Goal: Navigation & Orientation: Find specific page/section

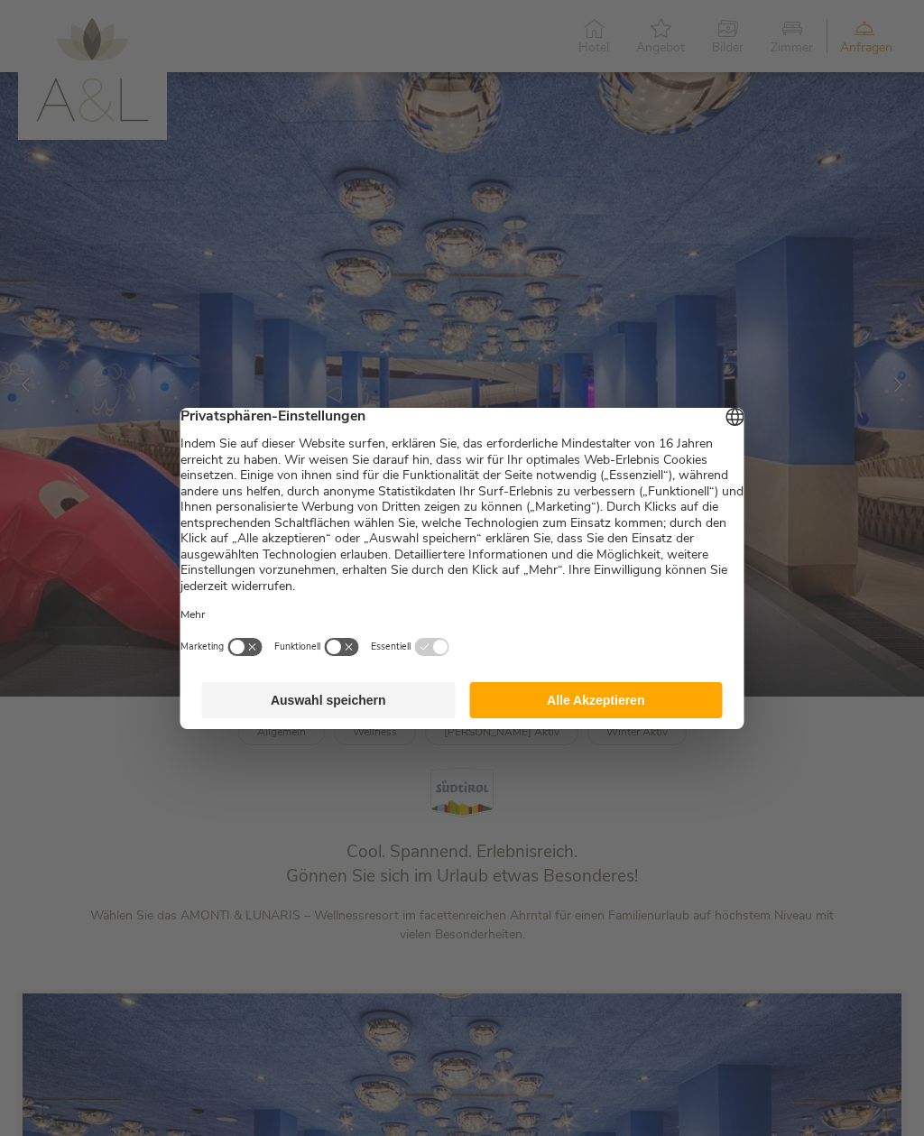
click at [688, 713] on button "Alle Akzeptieren" at bounding box center [595, 700] width 253 height 36
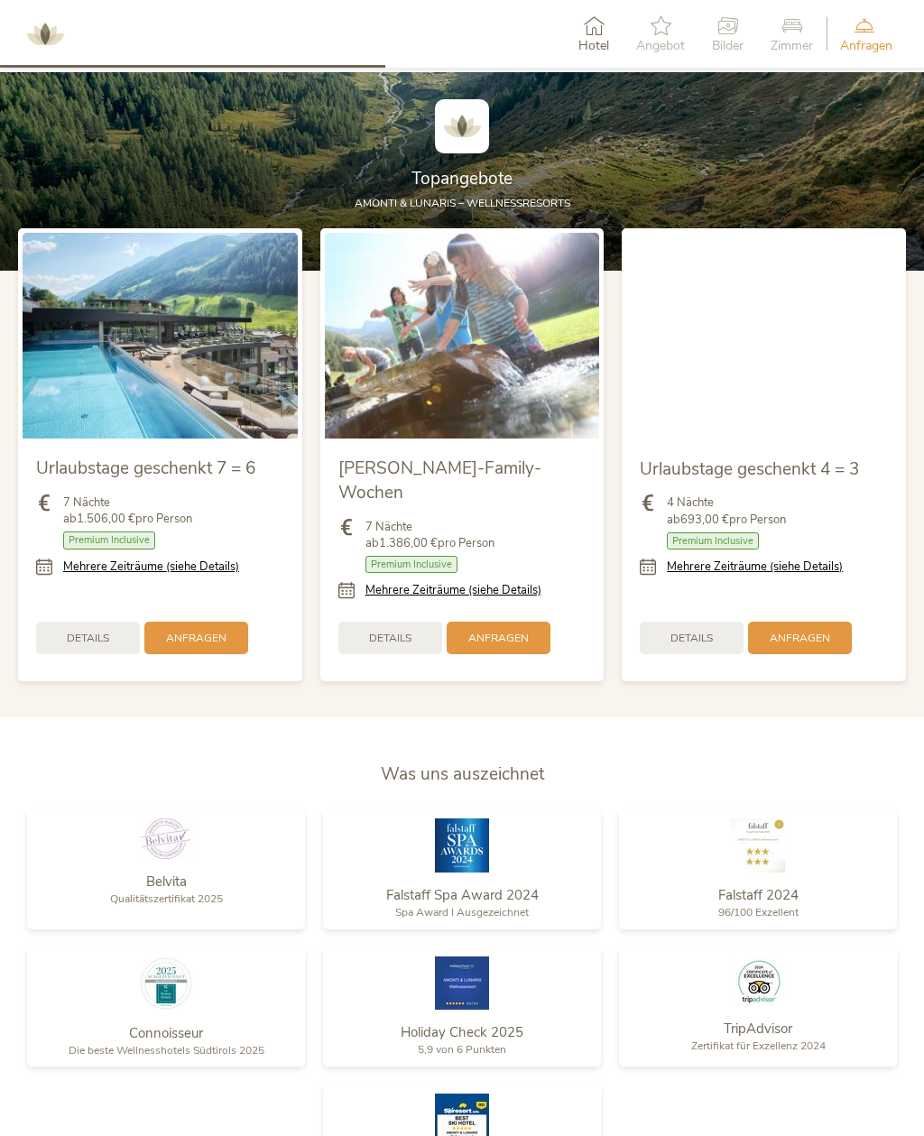
scroll to position [1797, 0]
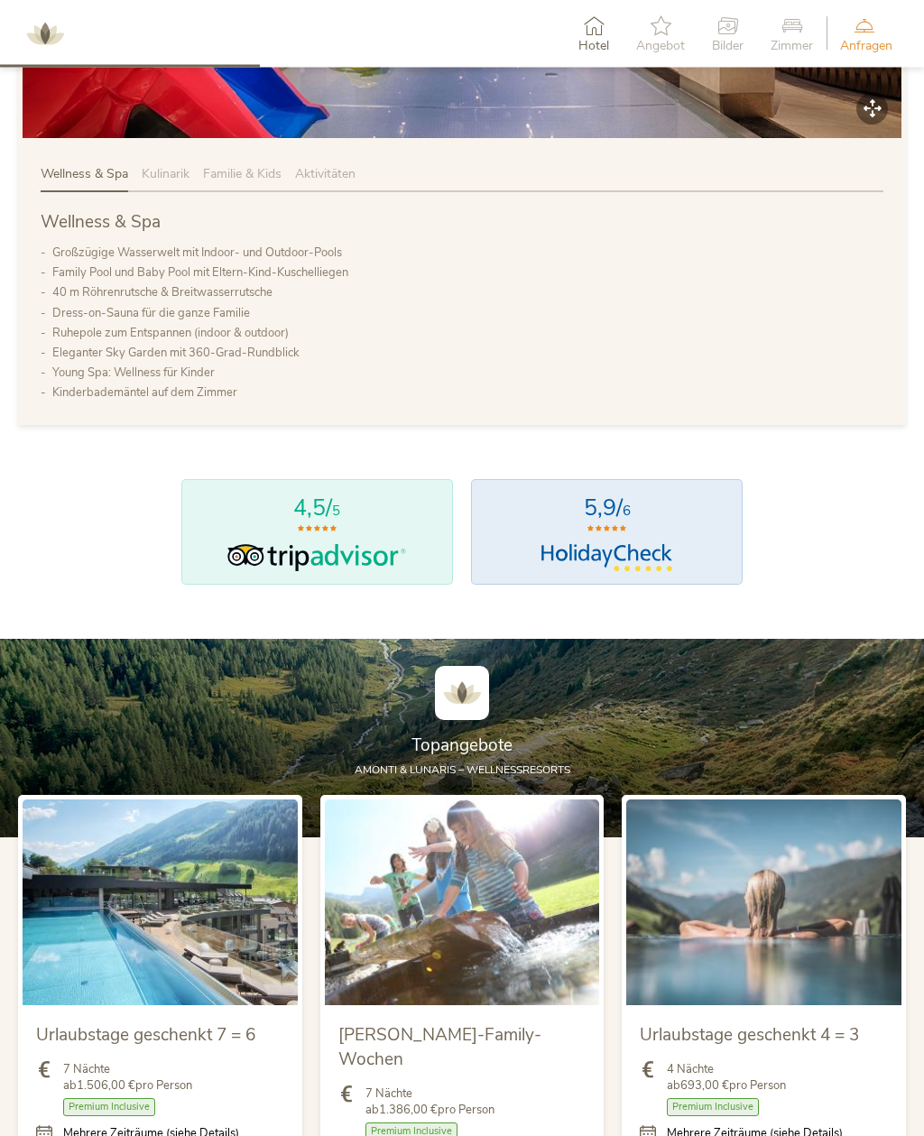
click at [722, 45] on span "Bilder" at bounding box center [728, 46] width 32 height 13
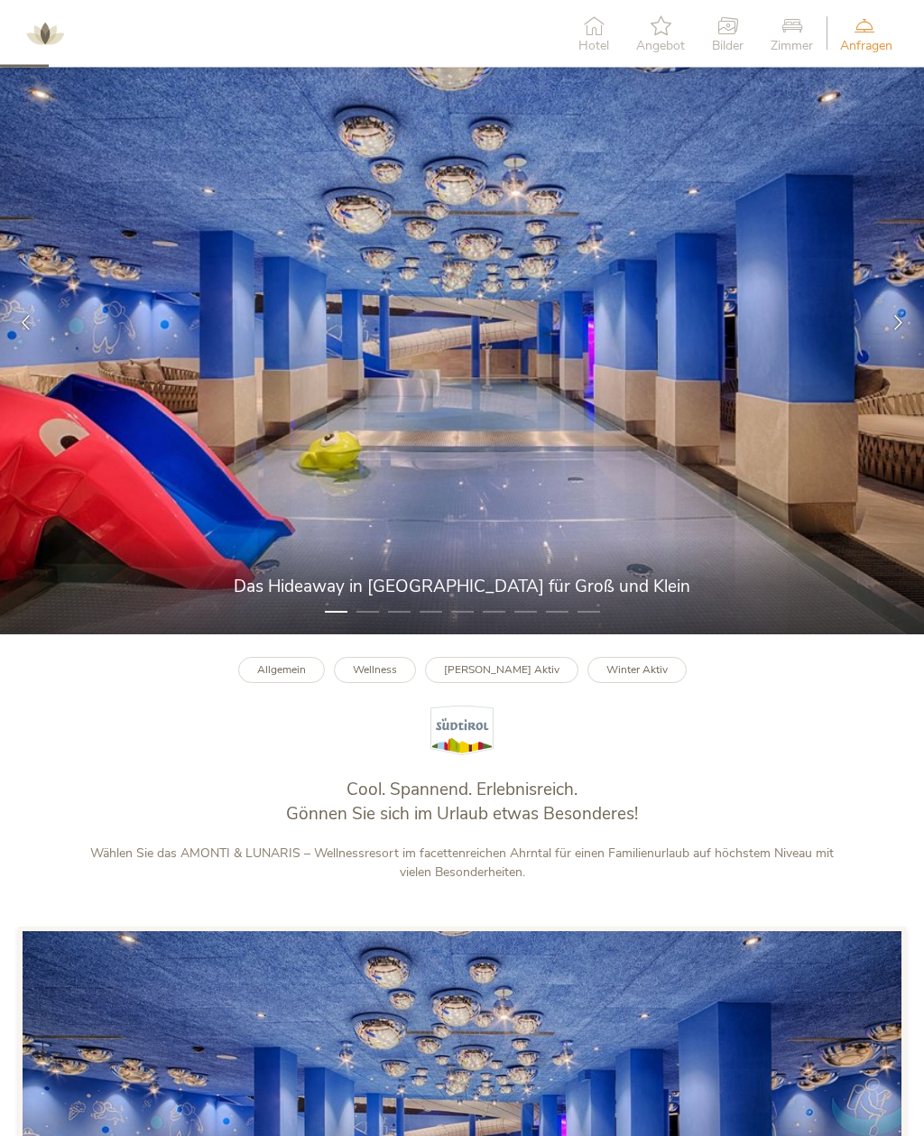
scroll to position [0, 0]
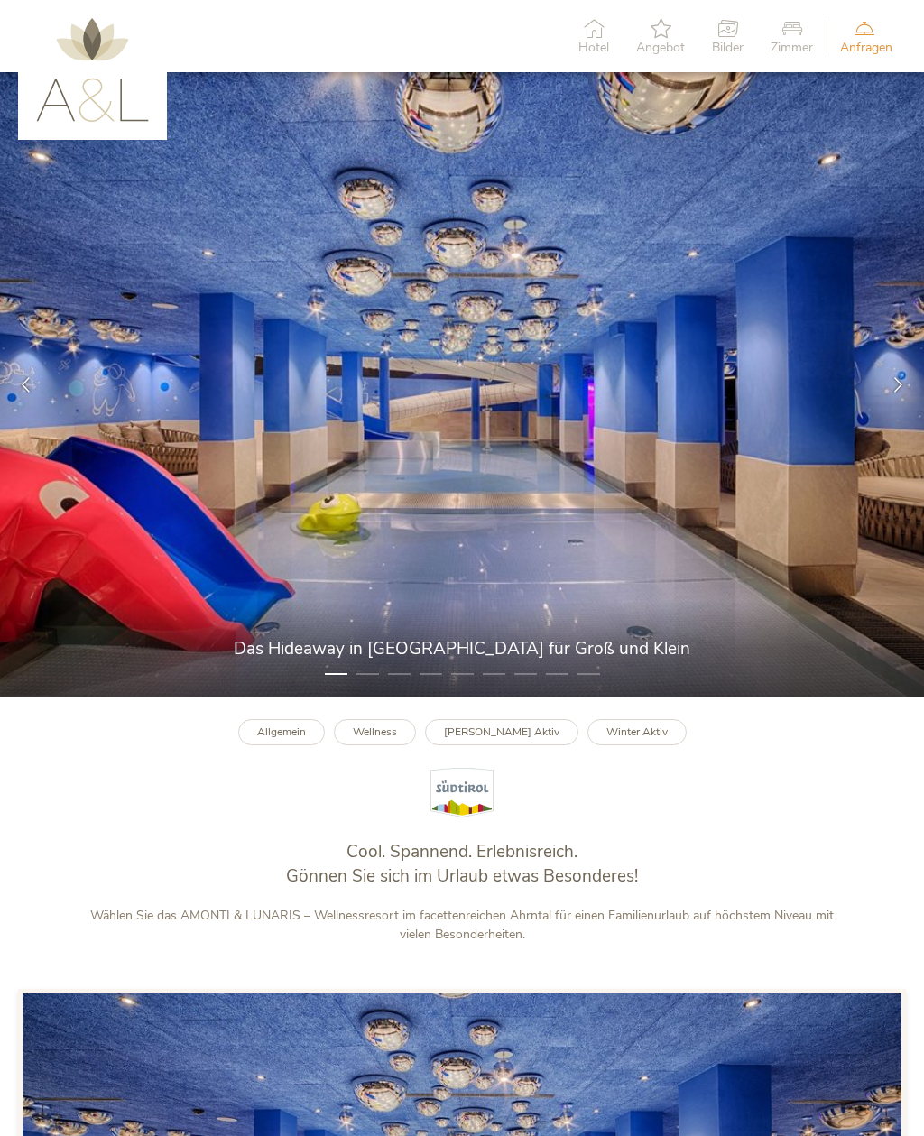
click at [594, 38] on div "Hotel" at bounding box center [594, 36] width 58 height 55
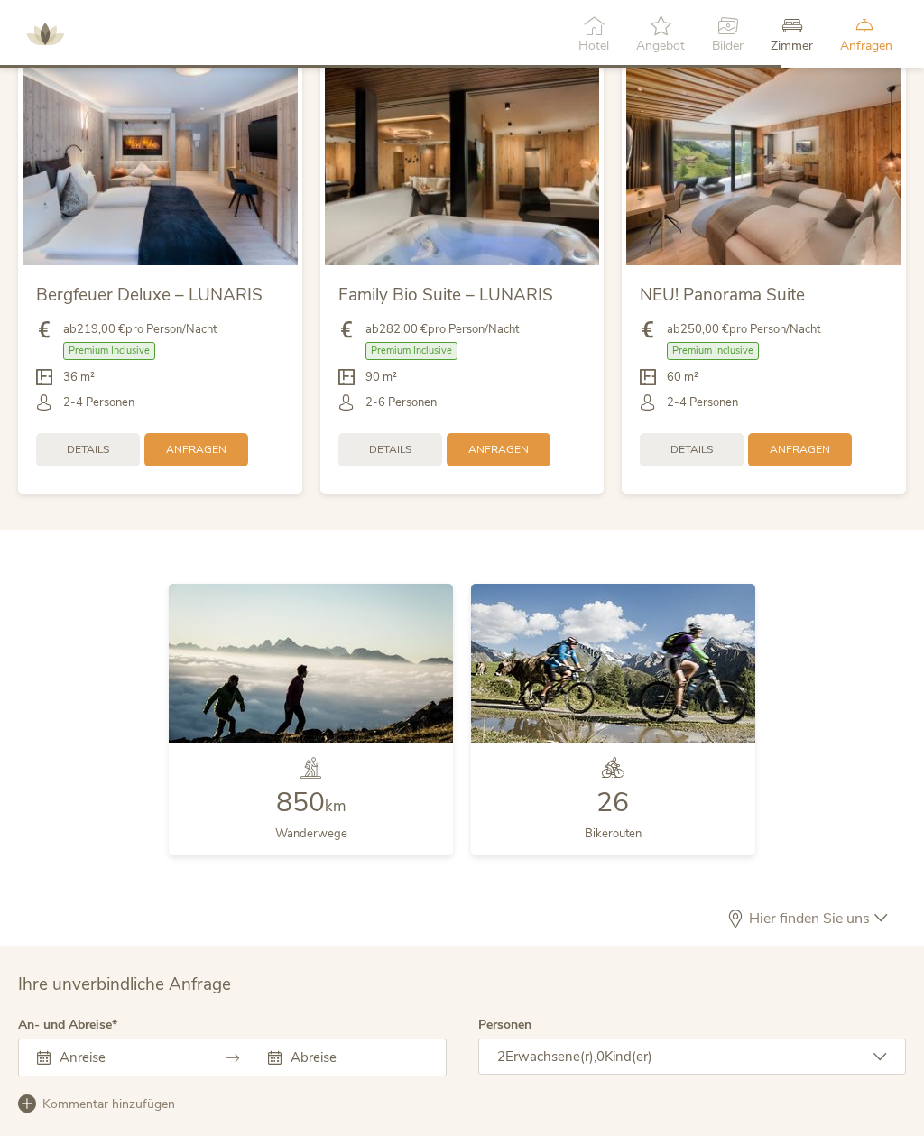
scroll to position [3742, 0]
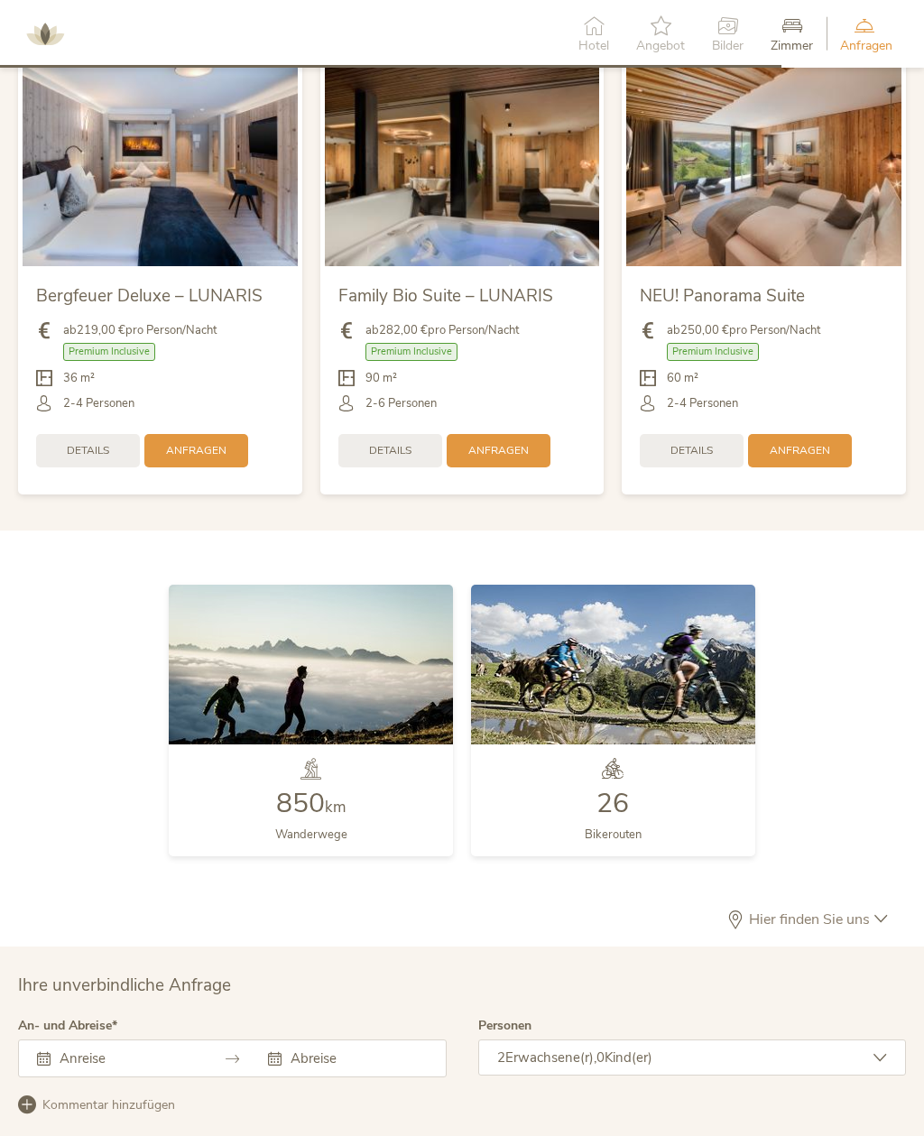
click at [591, 27] on icon at bounding box center [593, 25] width 31 height 20
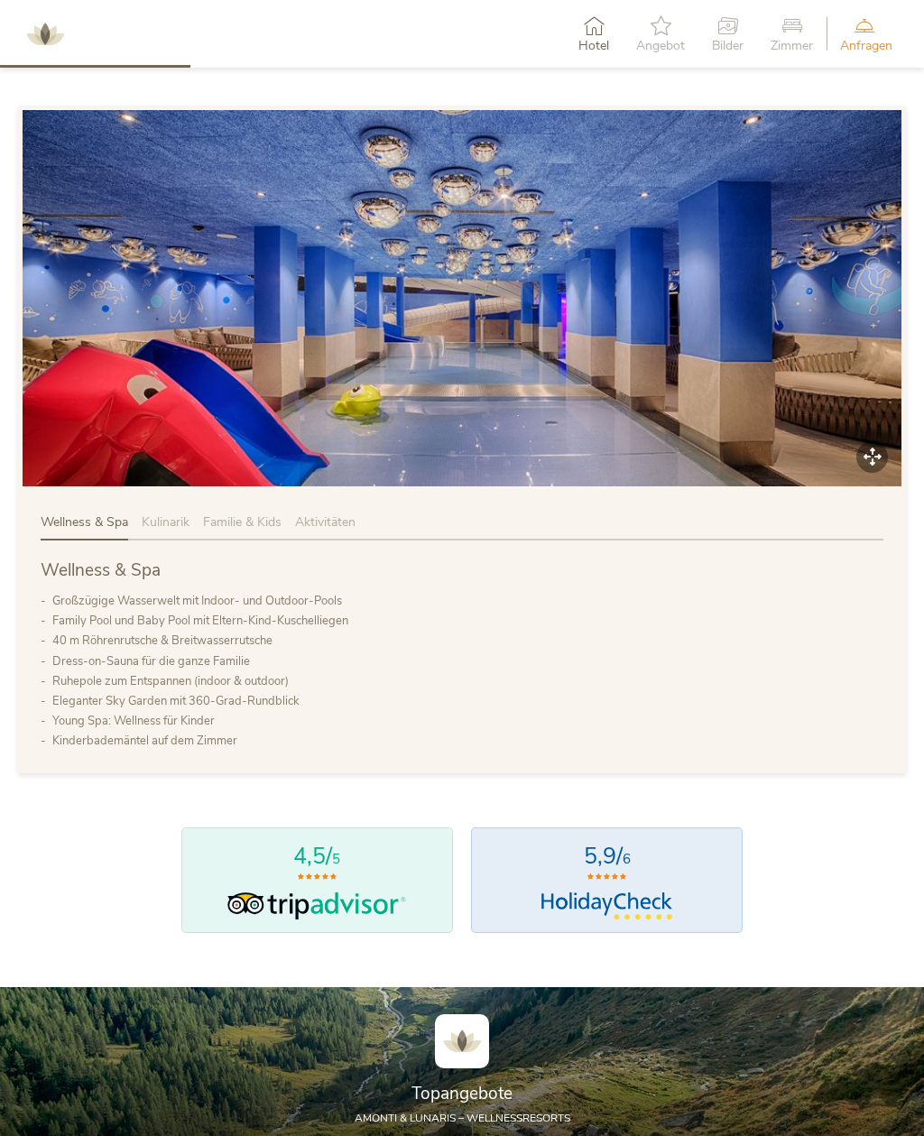
scroll to position [780, 0]
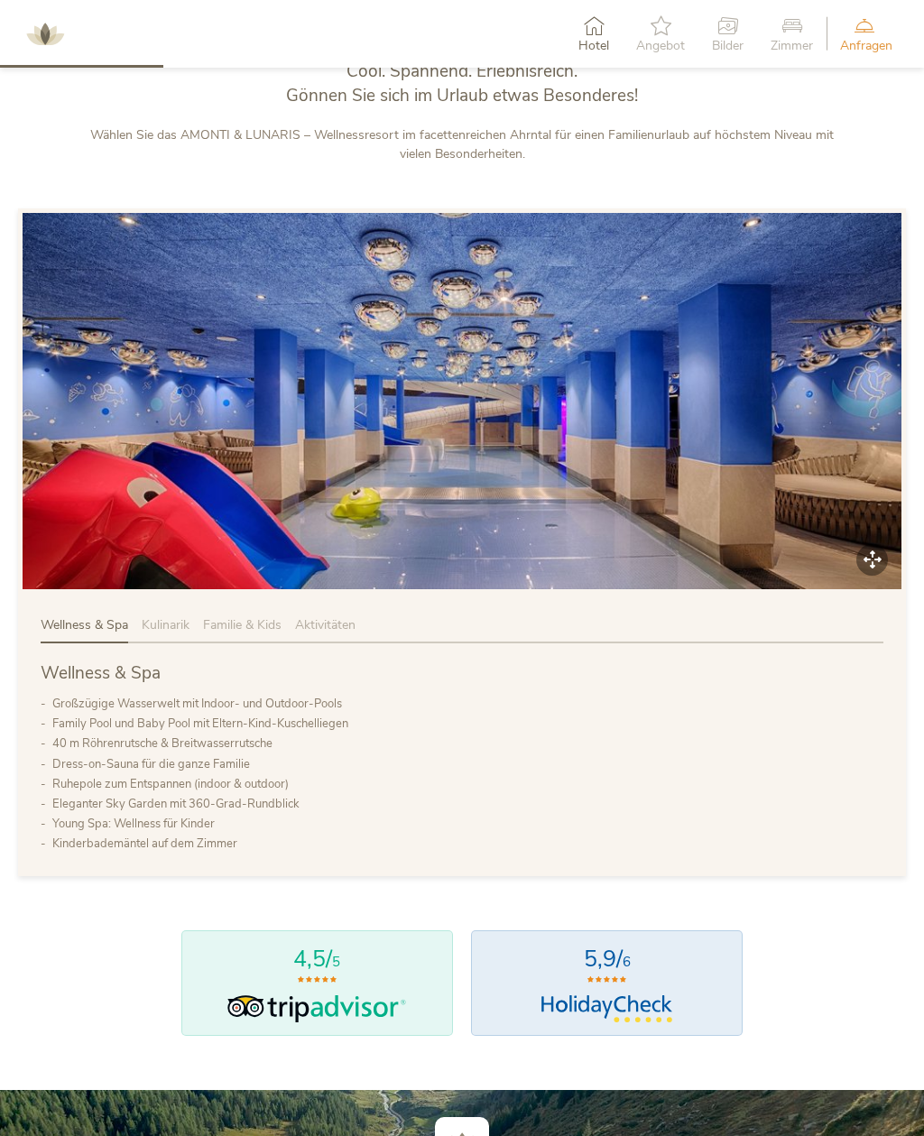
click at [729, 33] on icon at bounding box center [728, 25] width 32 height 20
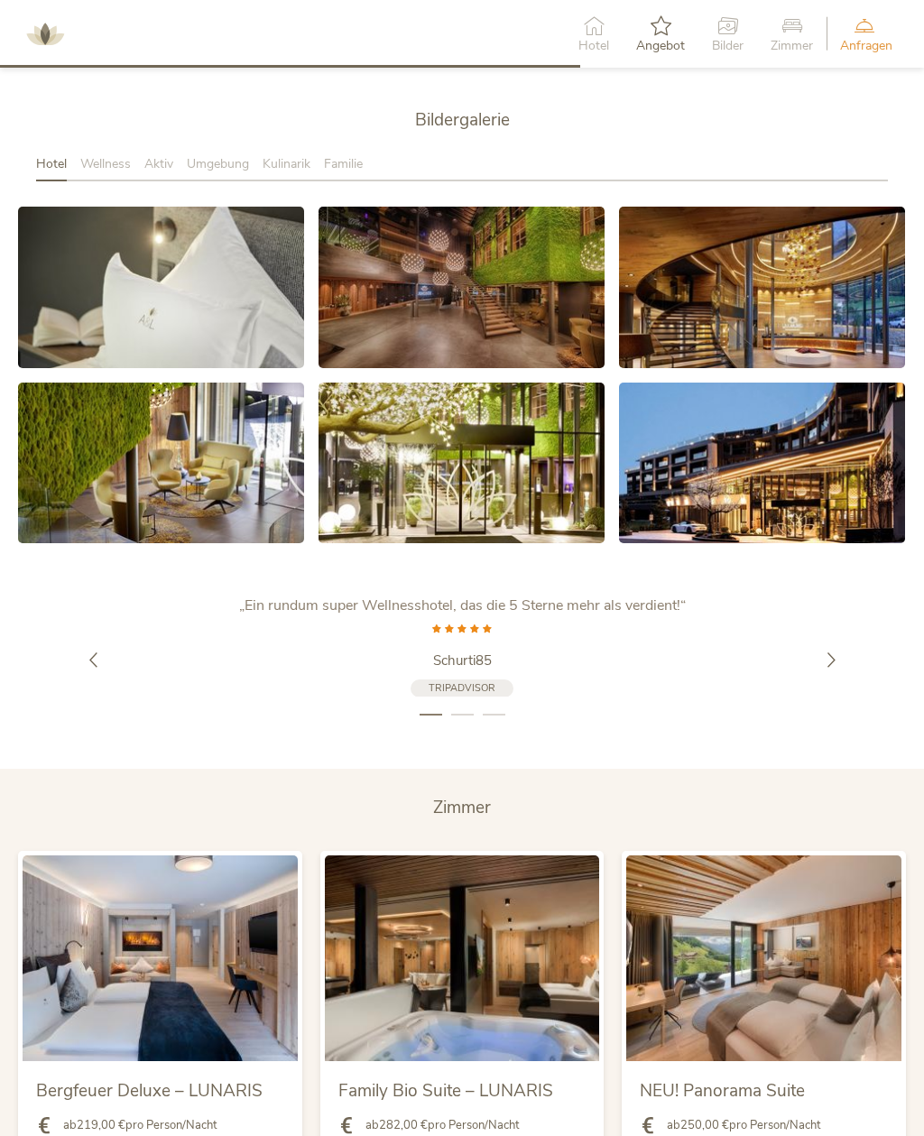
scroll to position [2964, 0]
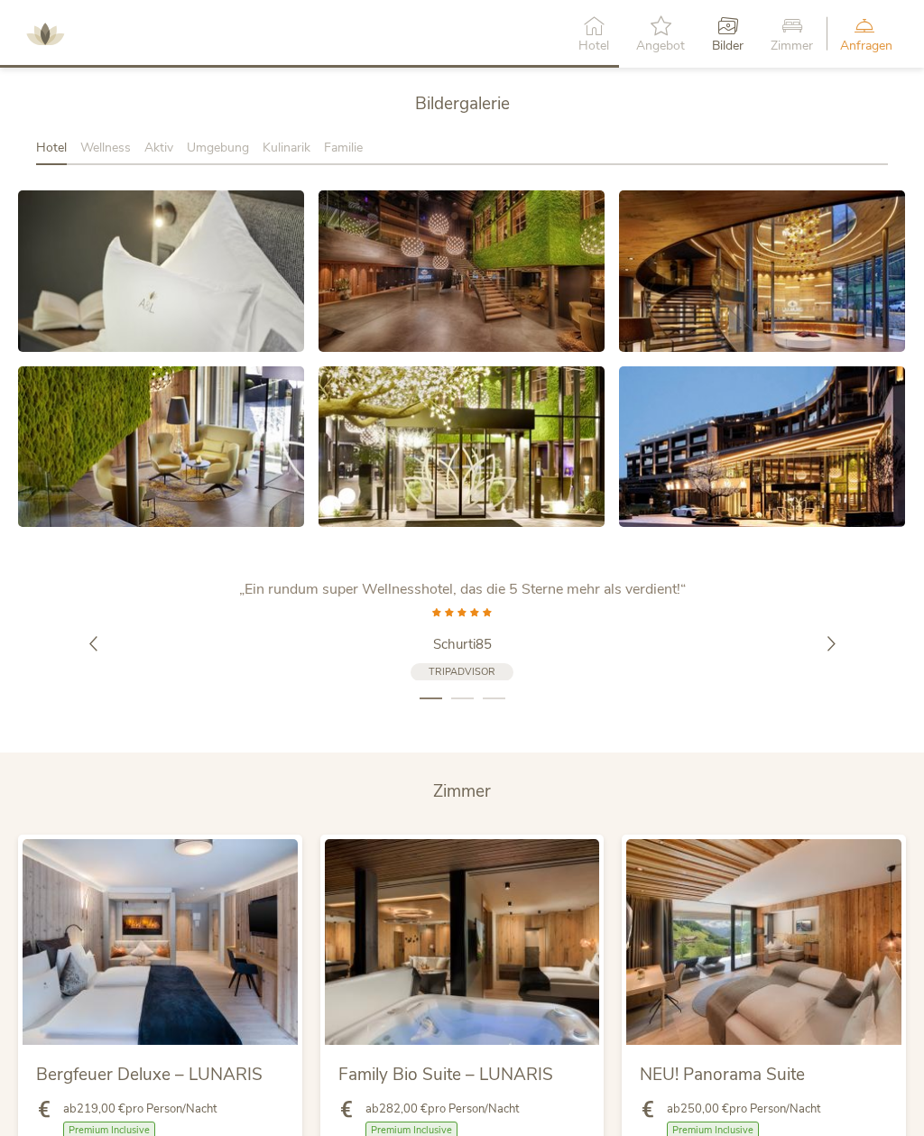
click at [563, 300] on link at bounding box center [461, 270] width 286 height 161
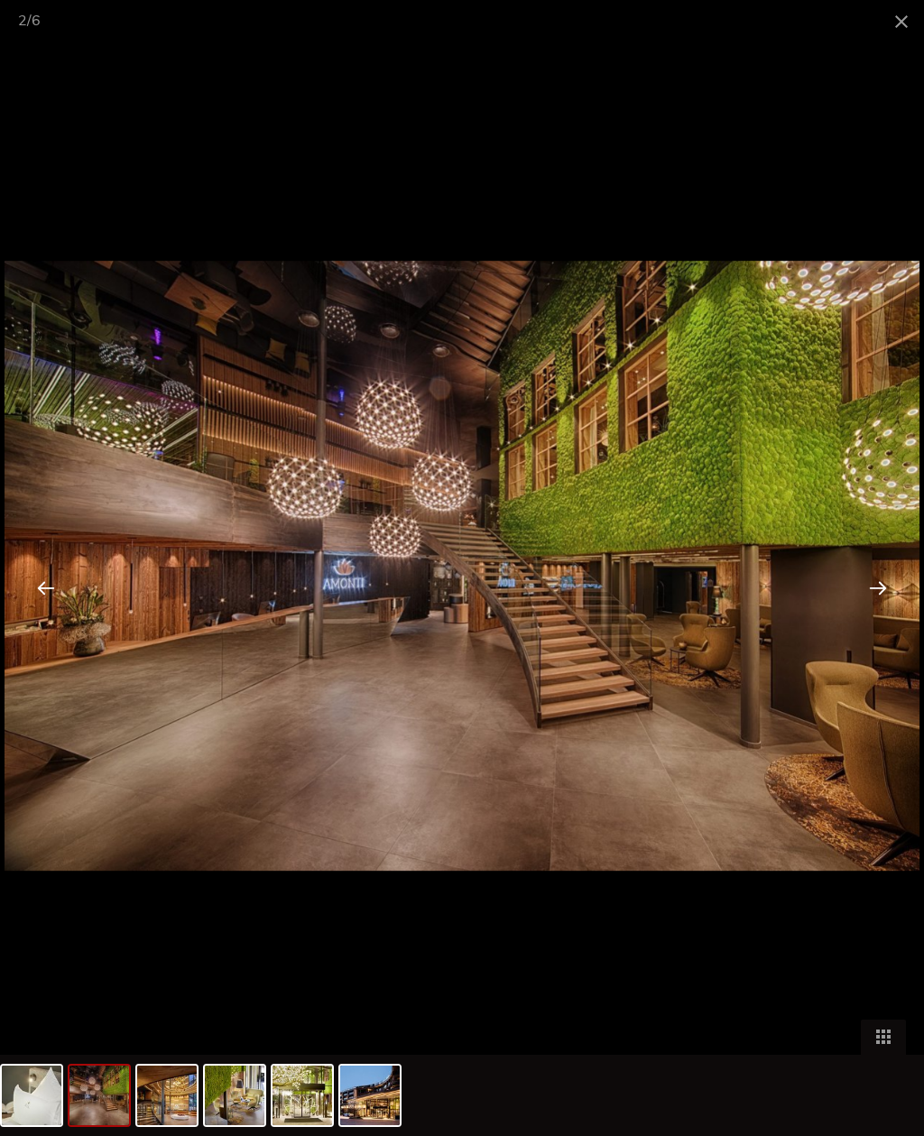
click at [874, 596] on div at bounding box center [878, 587] width 56 height 56
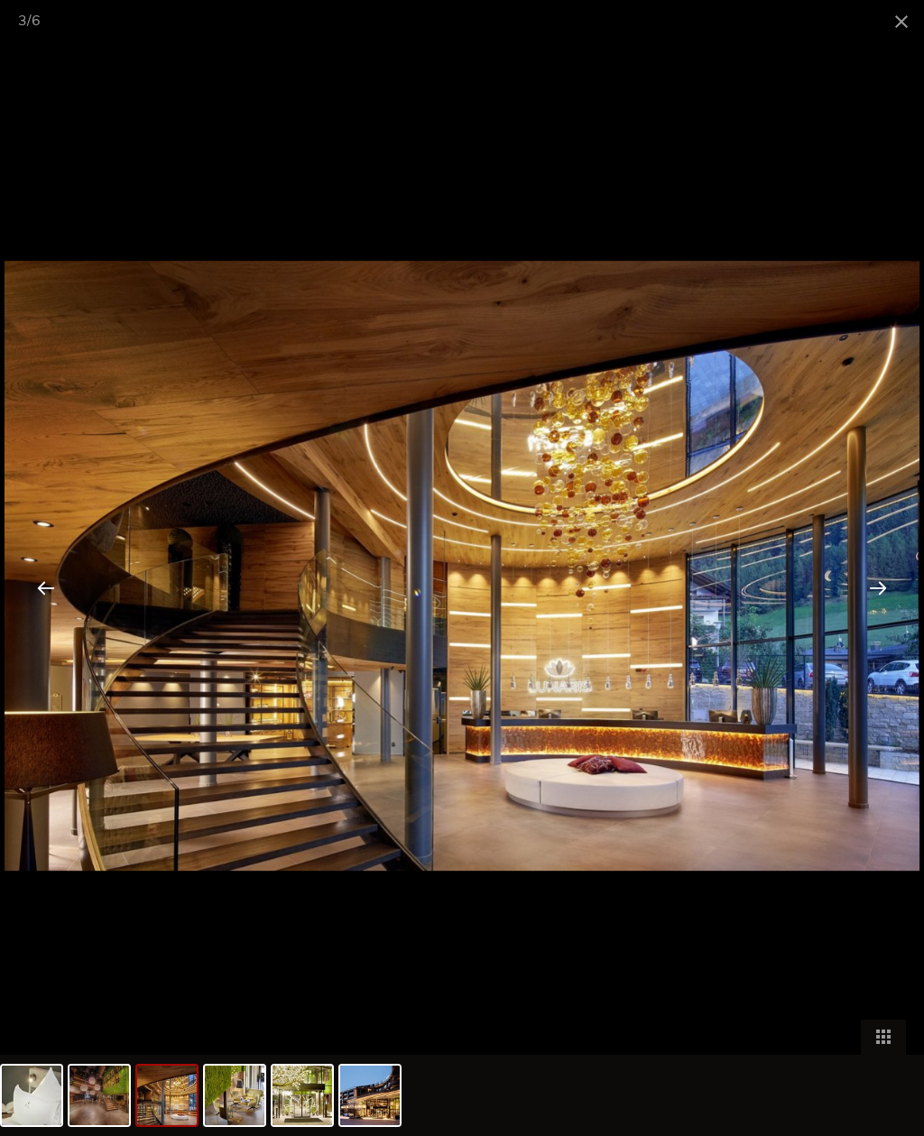
click at [880, 594] on div at bounding box center [878, 587] width 56 height 56
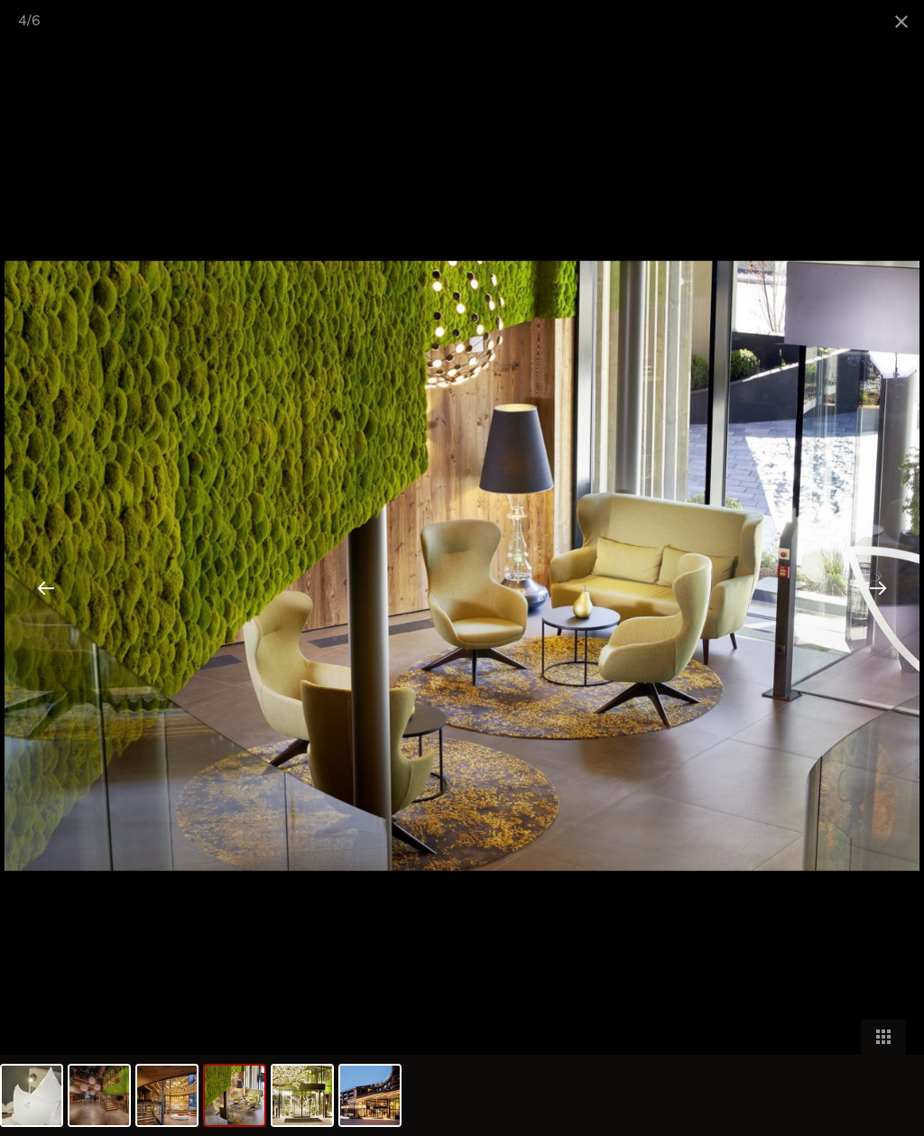
click at [870, 596] on div at bounding box center [878, 587] width 56 height 56
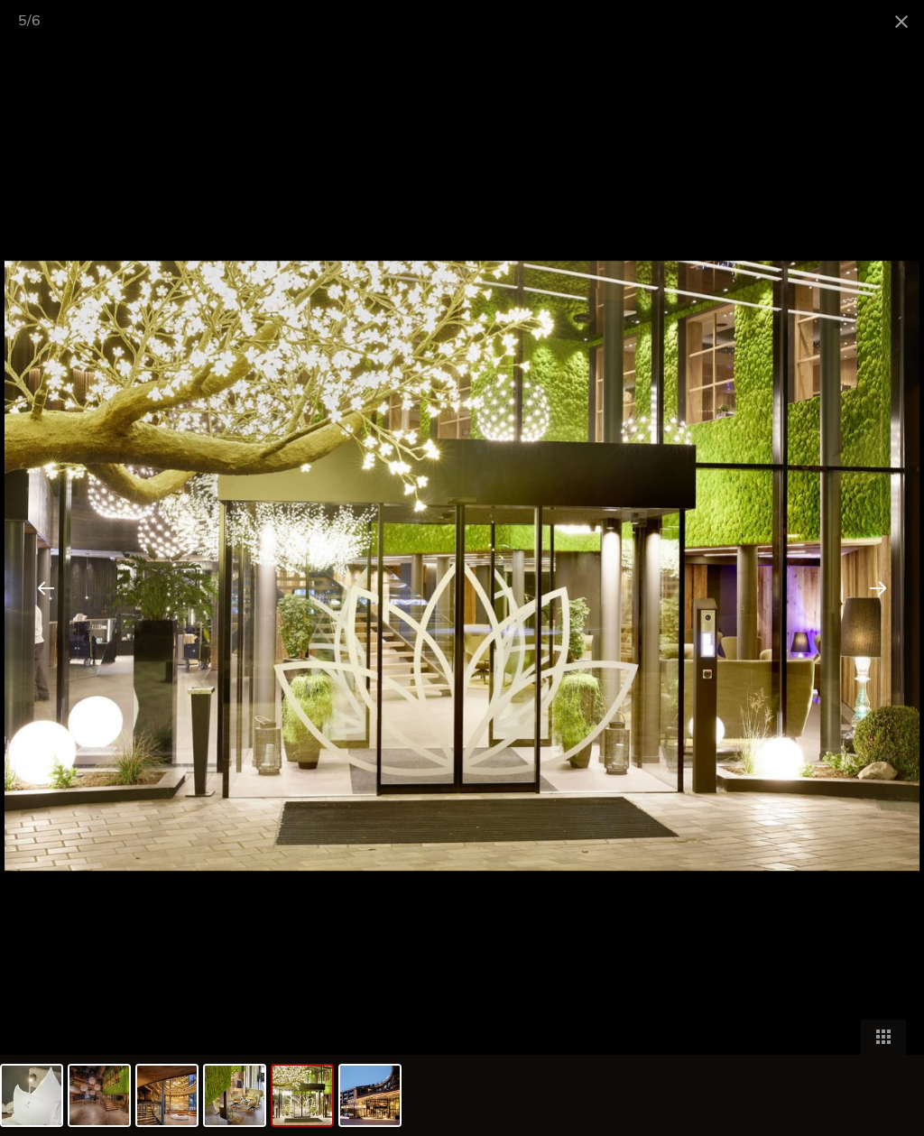
click at [870, 597] on div at bounding box center [878, 587] width 56 height 56
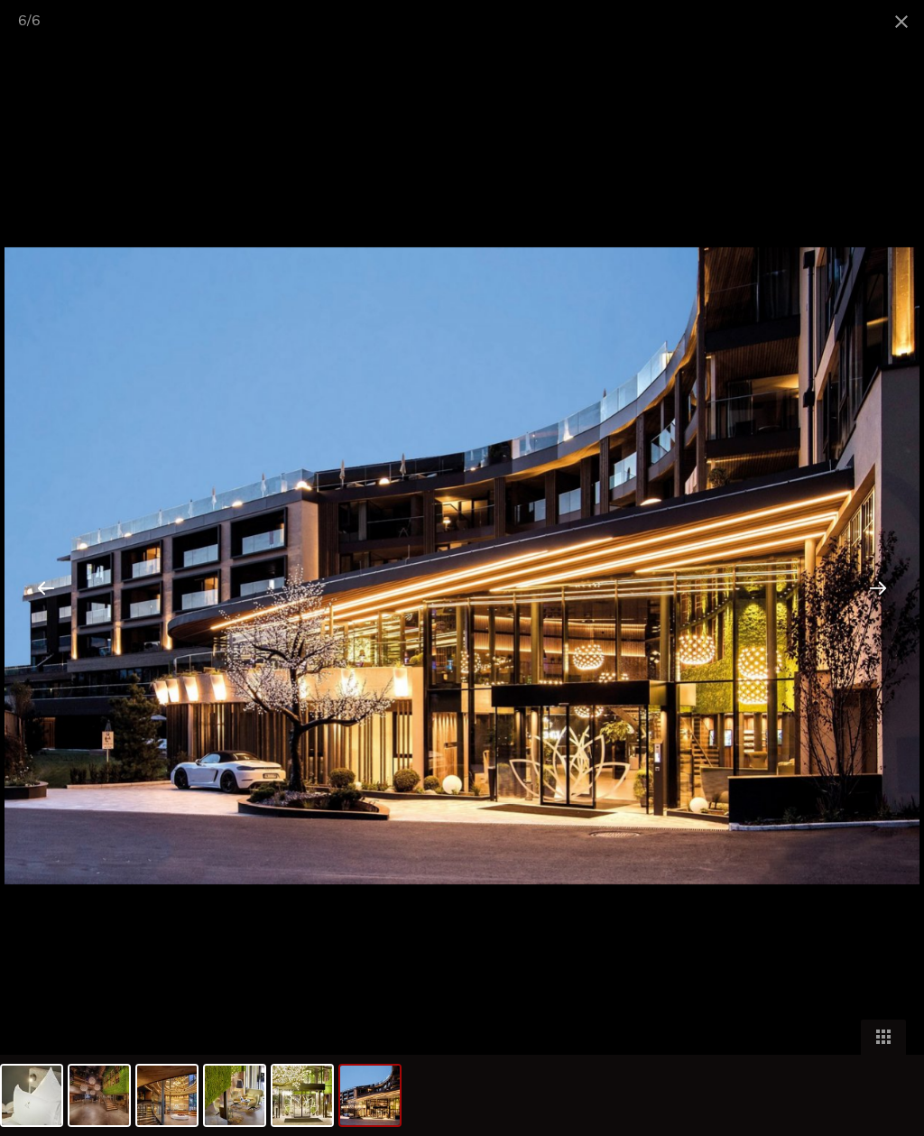
click at [875, 593] on div at bounding box center [878, 587] width 56 height 56
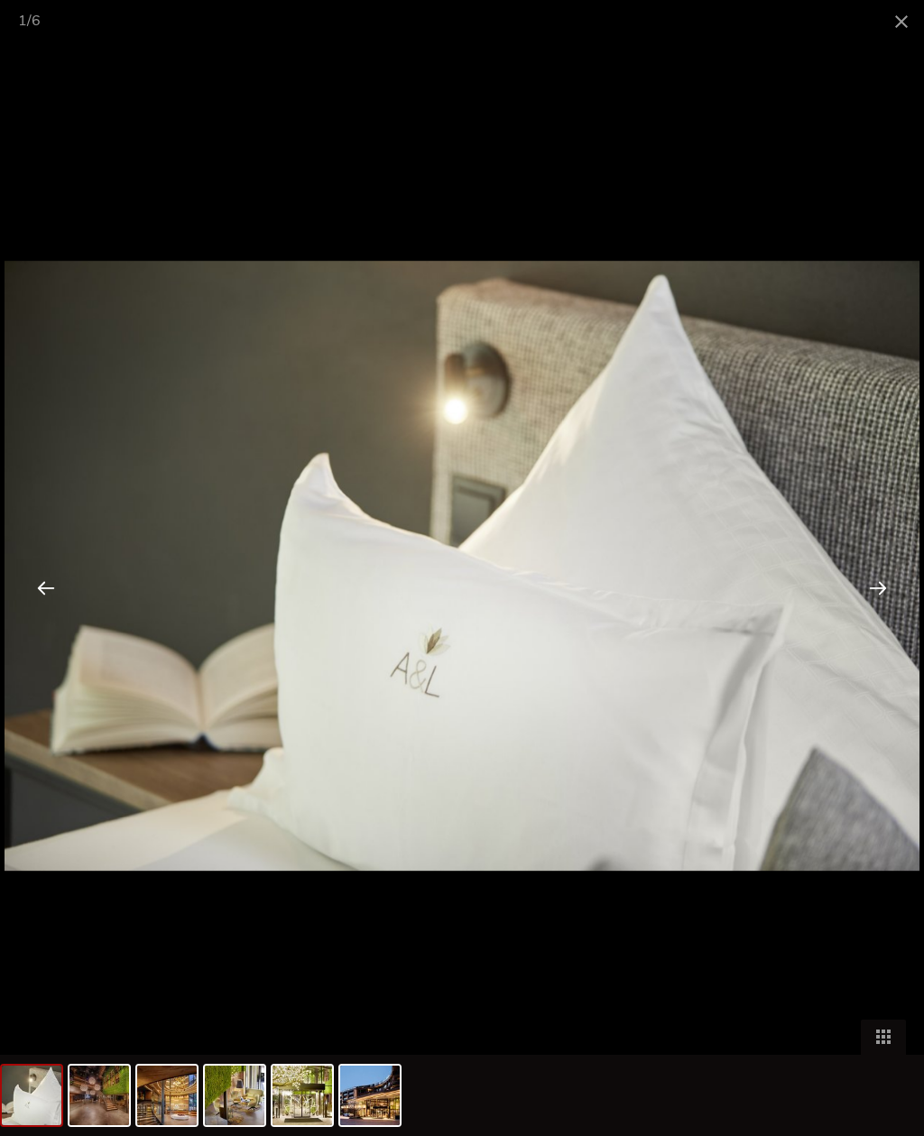
click at [874, 579] on div at bounding box center [878, 587] width 56 height 56
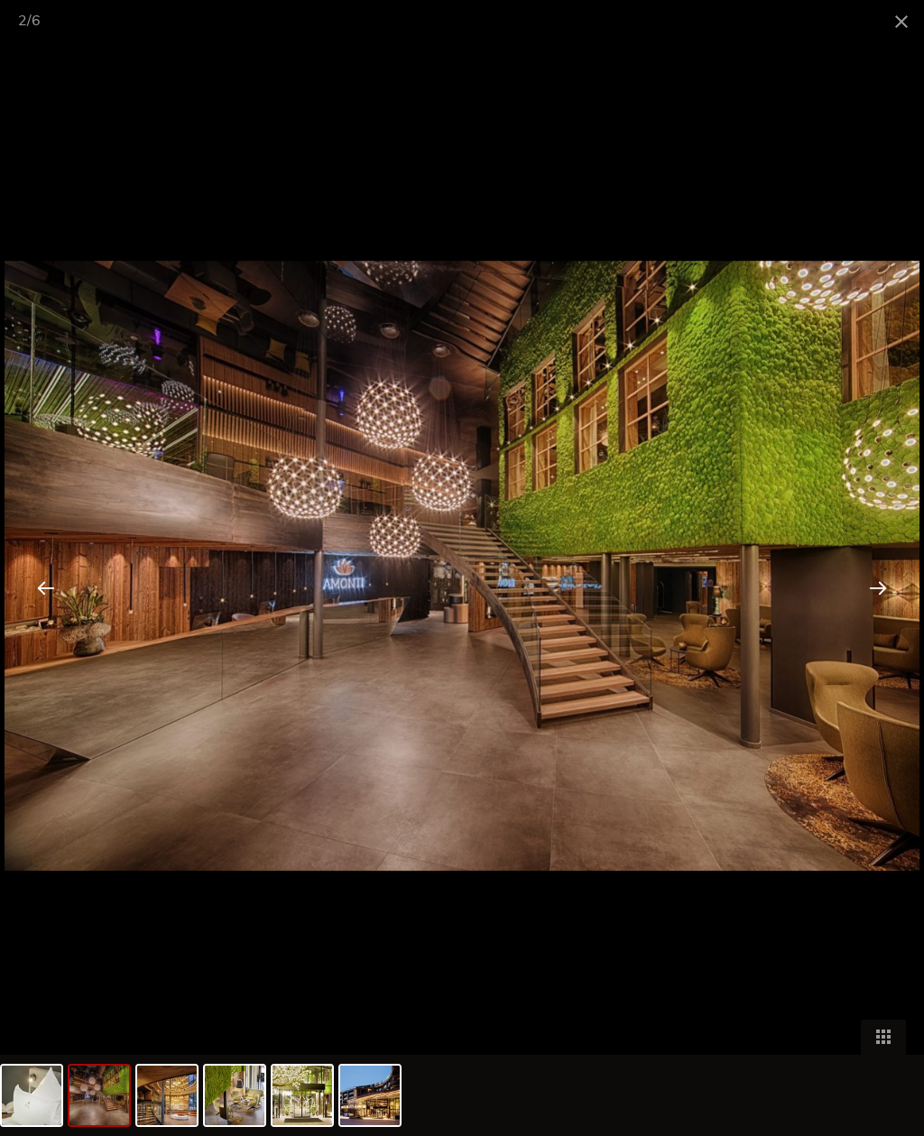
click at [869, 582] on div at bounding box center [878, 587] width 56 height 56
